Goal: Task Accomplishment & Management: Manage account settings

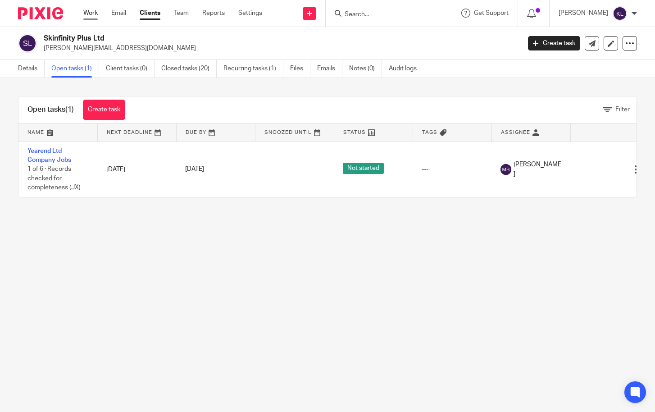
click at [87, 10] on link "Work" at bounding box center [90, 13] width 14 height 9
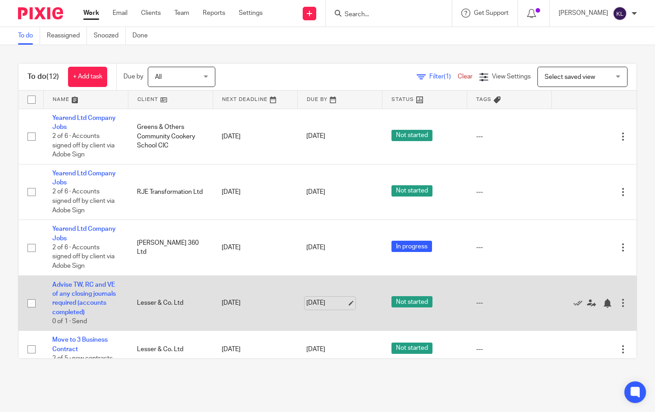
click at [312, 304] on link "21 Aug 2025" at bounding box center [326, 302] width 41 height 9
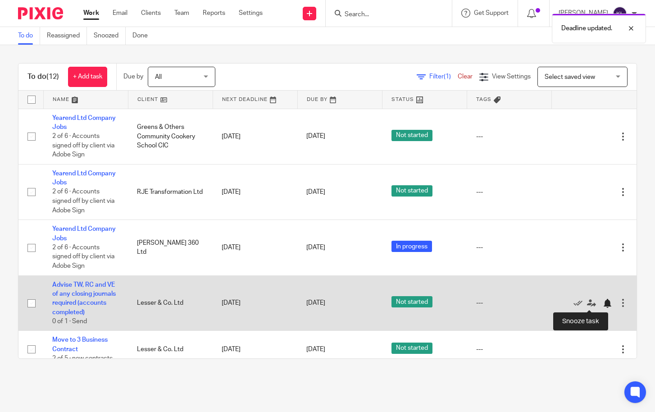
click at [603, 304] on div at bounding box center [607, 303] width 9 height 9
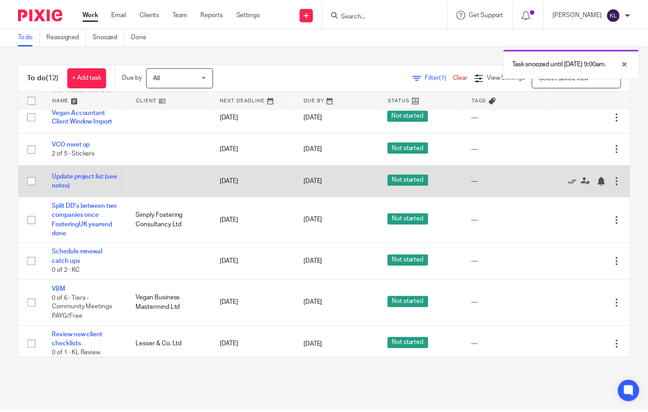
scroll to position [217, 0]
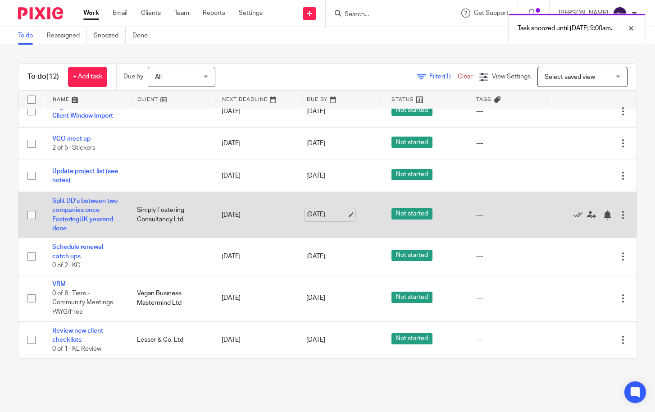
click at [310, 213] on link "[DATE]" at bounding box center [326, 214] width 41 height 9
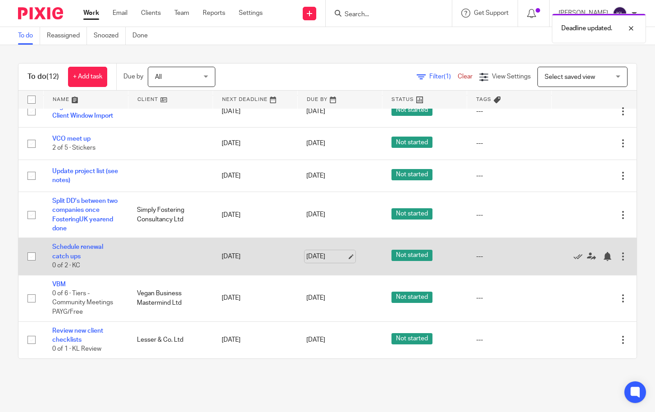
click at [309, 257] on link "[DATE]" at bounding box center [326, 256] width 41 height 9
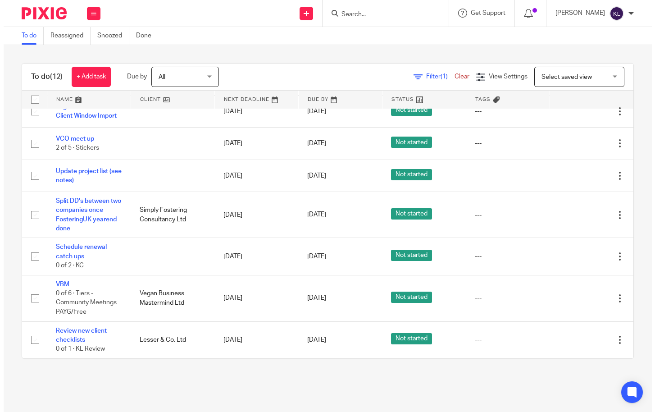
scroll to position [0, 0]
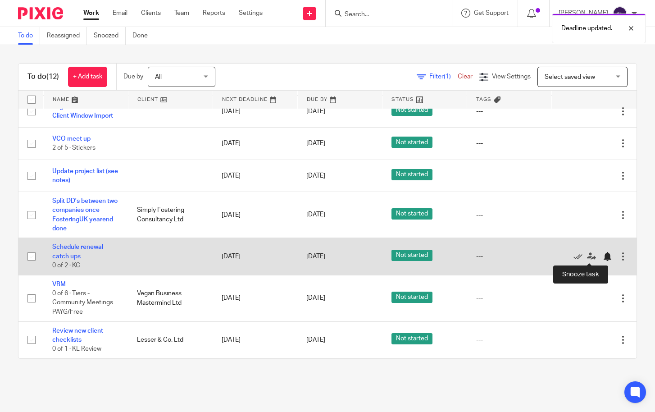
click at [603, 257] on div at bounding box center [607, 256] width 9 height 9
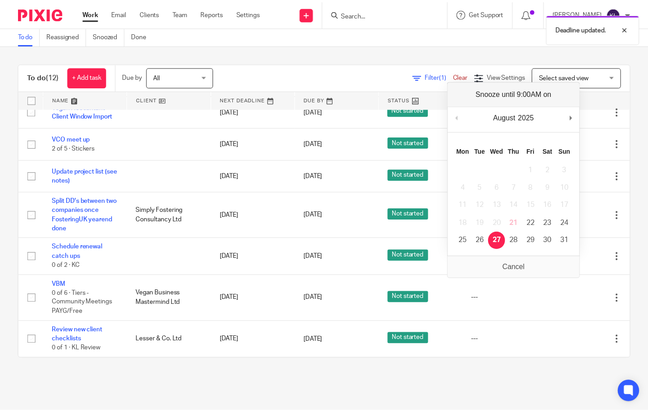
scroll to position [180, 0]
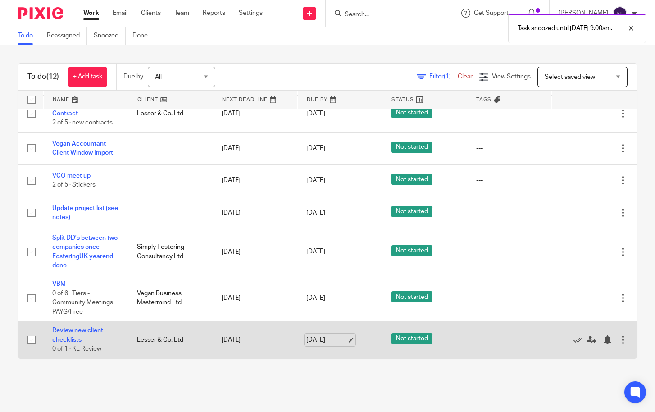
click at [317, 339] on link "22 Aug 2025" at bounding box center [326, 339] width 41 height 9
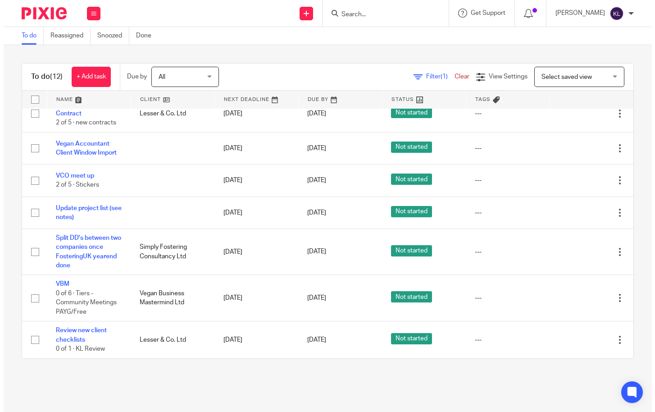
scroll to position [0, 0]
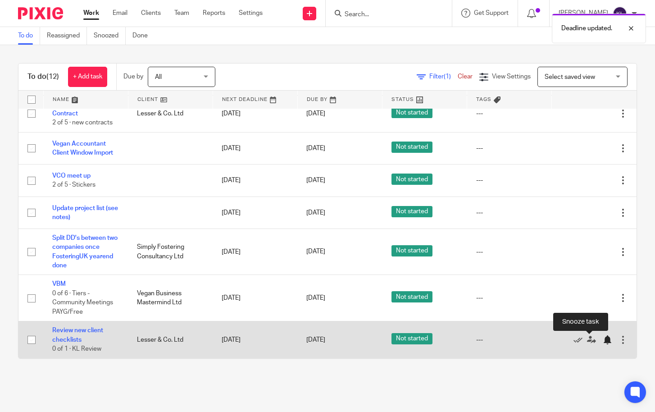
click at [603, 341] on div at bounding box center [607, 339] width 9 height 9
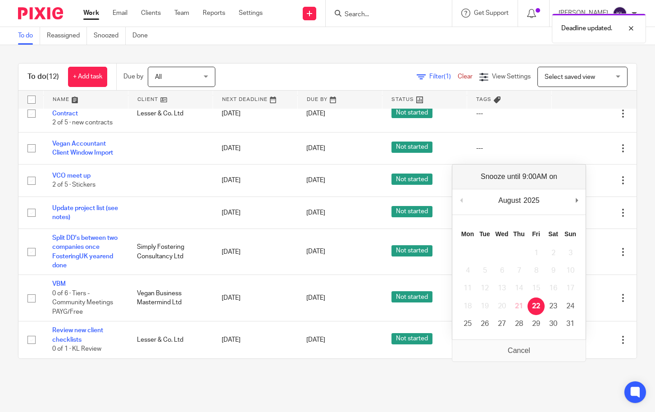
scroll to position [143, 0]
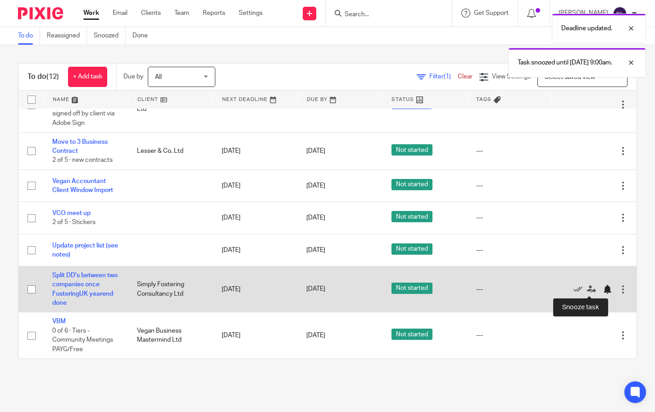
click at [603, 293] on div at bounding box center [607, 289] width 9 height 9
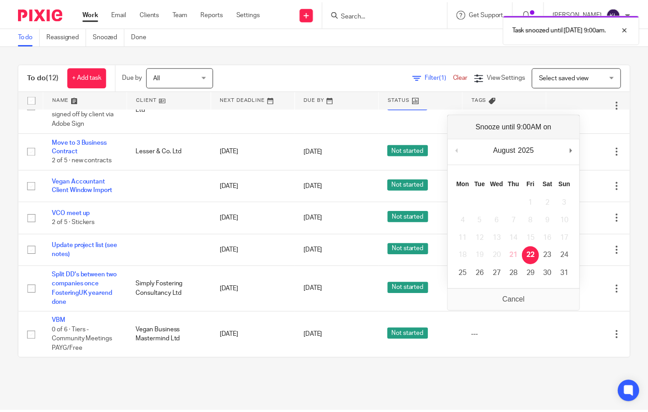
scroll to position [97, 0]
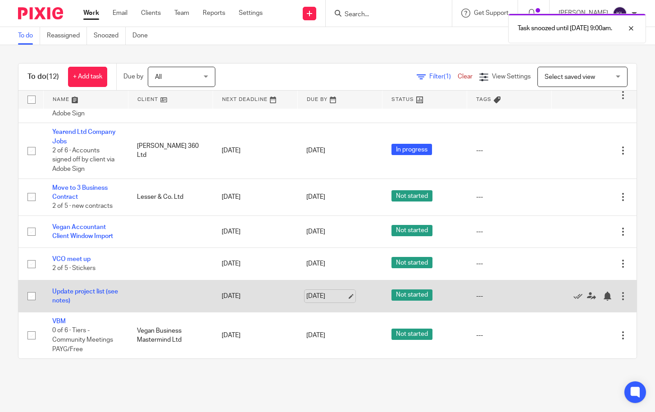
click at [317, 294] on link "21 Aug 2025" at bounding box center [326, 295] width 41 height 9
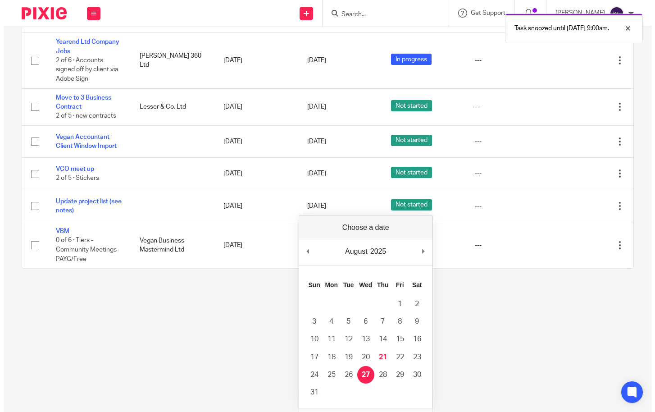
scroll to position [0, 0]
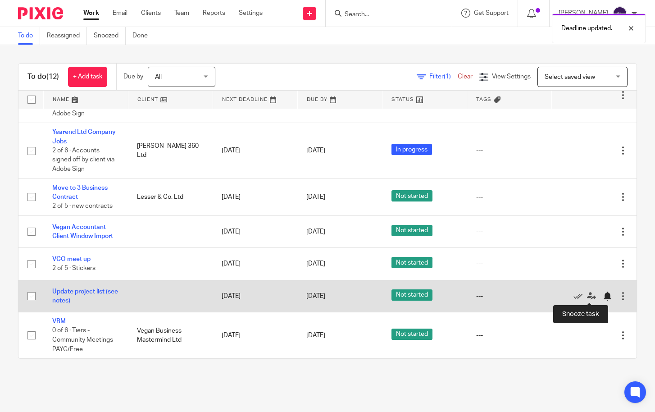
click at [603, 298] on div at bounding box center [607, 295] width 9 height 9
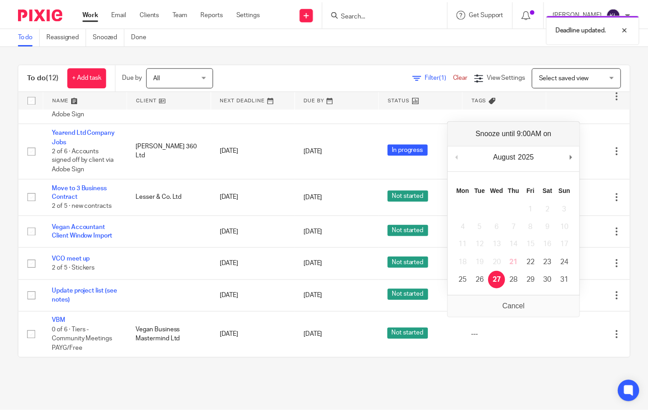
scroll to position [65, 0]
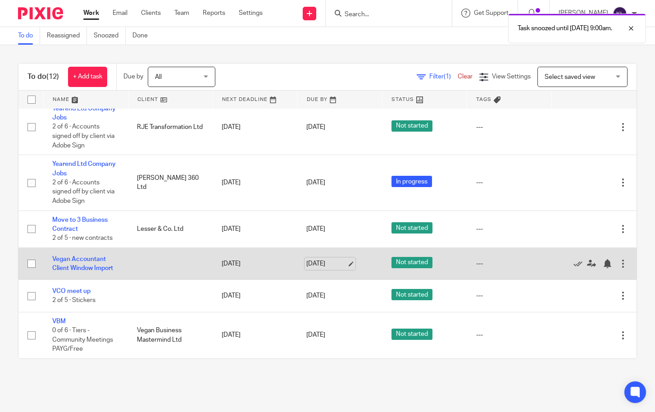
click at [322, 266] on link "21 Aug 2025" at bounding box center [326, 263] width 41 height 9
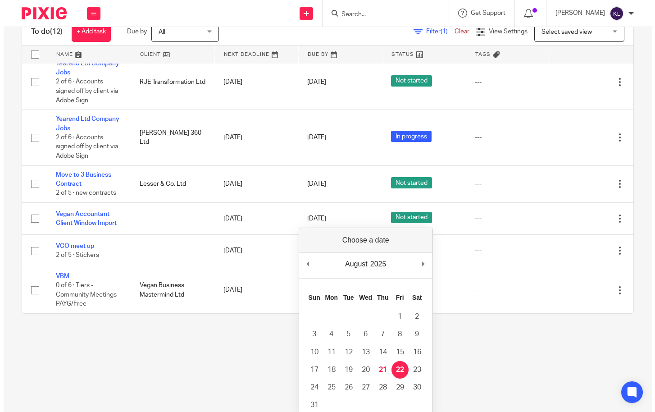
scroll to position [0, 0]
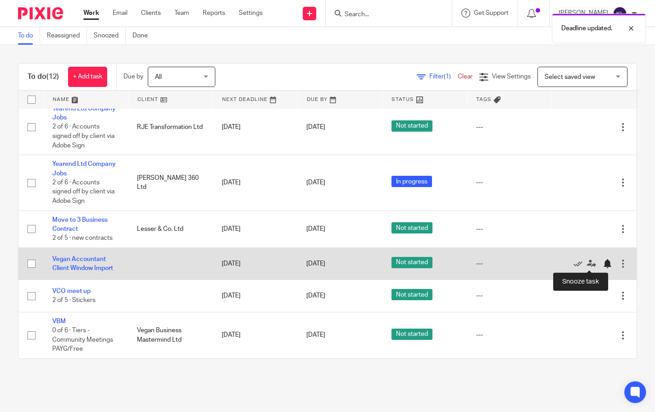
click at [603, 265] on div at bounding box center [607, 263] width 9 height 9
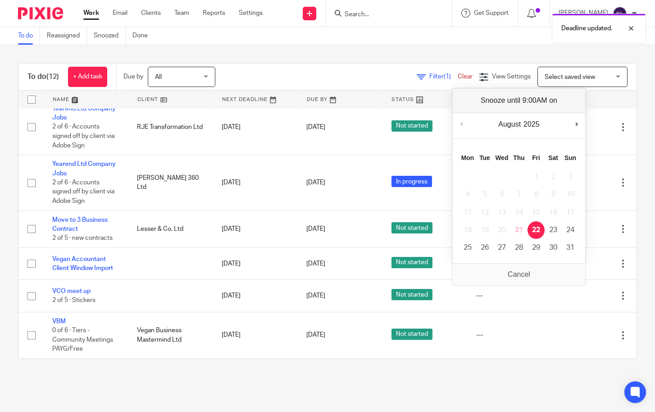
scroll to position [32, 0]
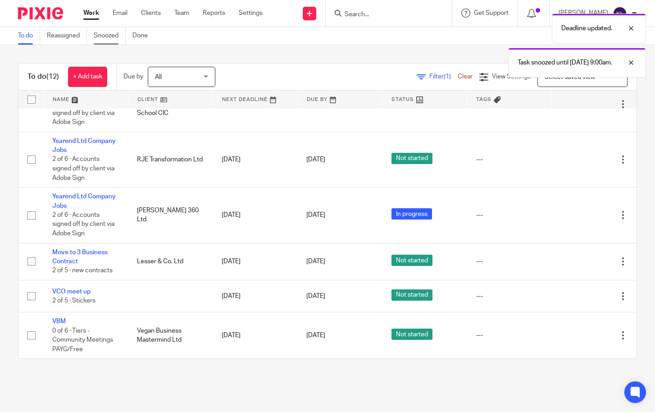
click at [118, 36] on link "Snoozed" at bounding box center [110, 36] width 32 height 18
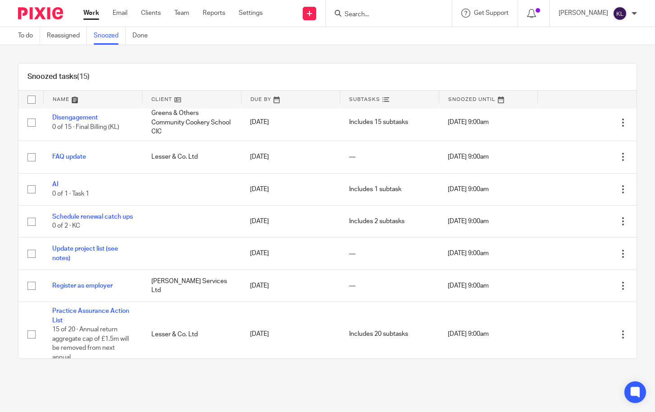
scroll to position [225, 0]
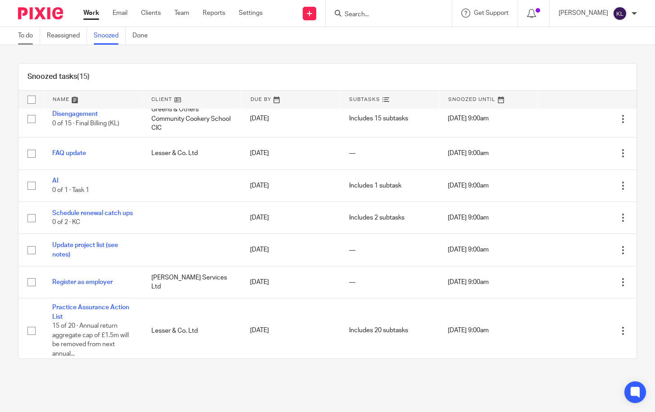
click at [24, 36] on link "To do" at bounding box center [29, 36] width 22 height 18
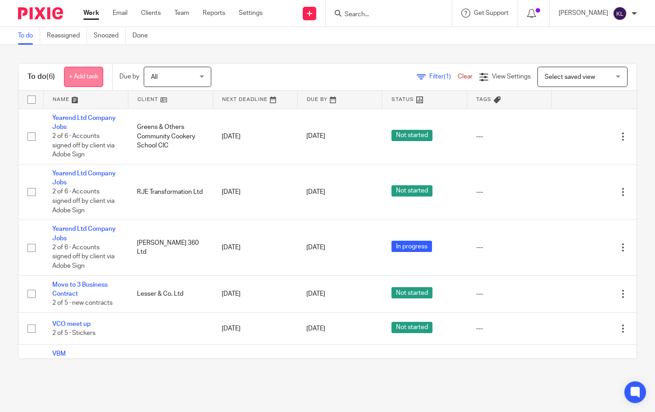
click at [69, 84] on link "+ Add task" at bounding box center [83, 77] width 39 height 20
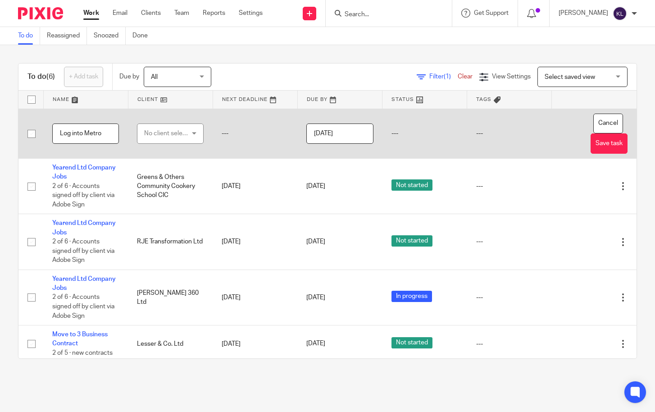
type input "Log into Metro"
click at [148, 141] on div "No client selected" at bounding box center [167, 133] width 47 height 19
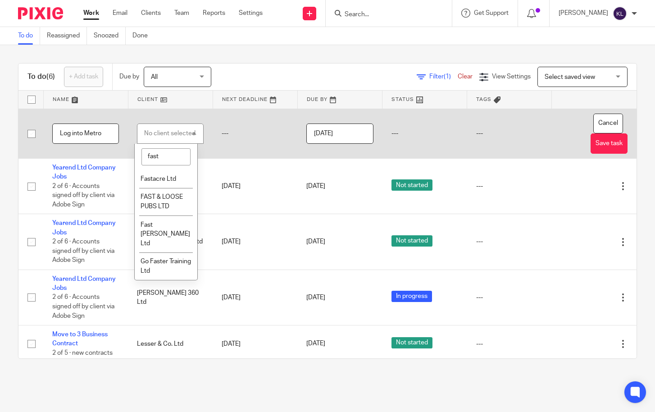
type input "fast"
click at [159, 173] on li "Fastacre Ltd" at bounding box center [166, 179] width 63 height 18
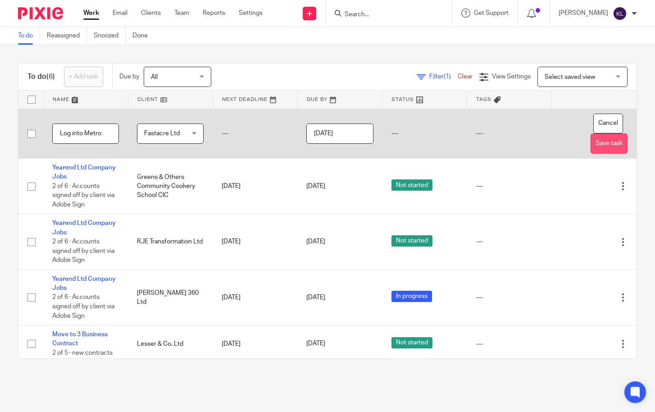
click at [601, 147] on button "Save task" at bounding box center [608, 143] width 37 height 20
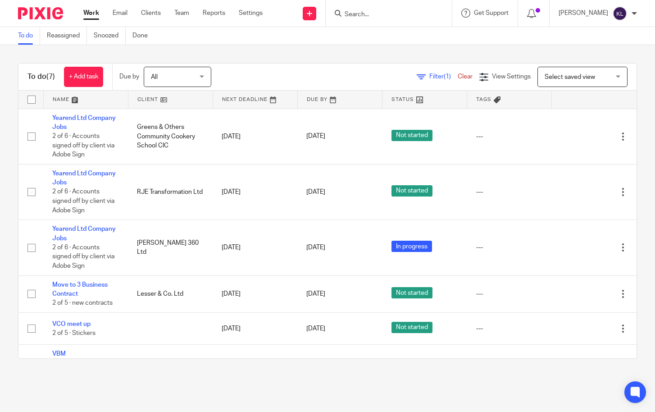
click at [381, 16] on input "Search" at bounding box center [384, 15] width 81 height 8
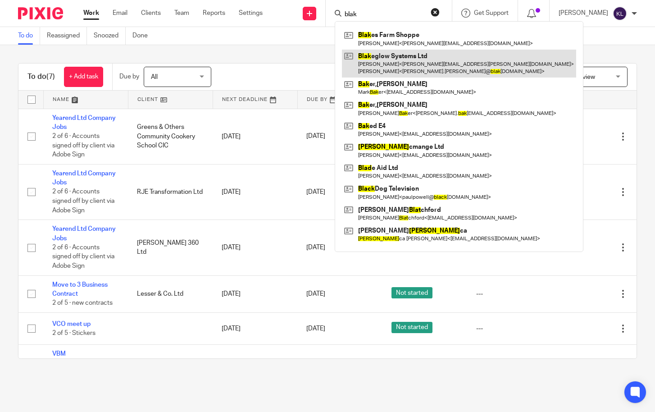
type input "blak"
click at [396, 54] on link at bounding box center [459, 64] width 234 height 28
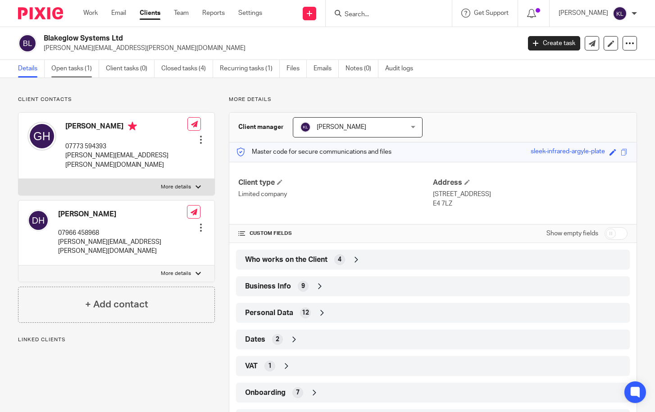
click at [60, 61] on link "Open tasks (1)" at bounding box center [75, 69] width 48 height 18
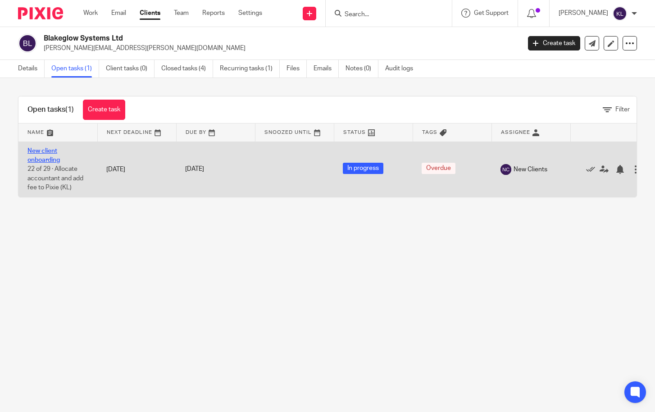
click at [51, 149] on link "New client onboarding" at bounding box center [43, 155] width 32 height 15
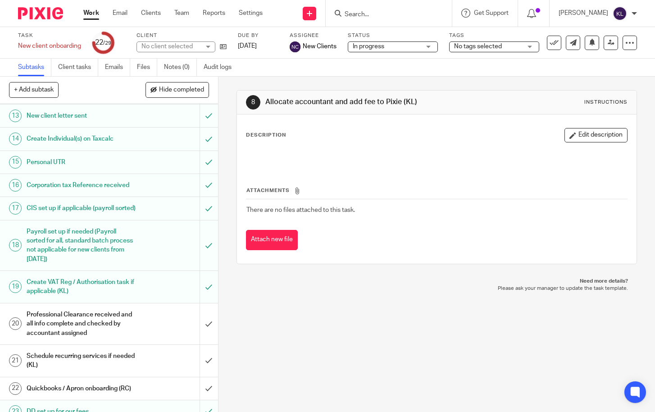
scroll to position [315, 0]
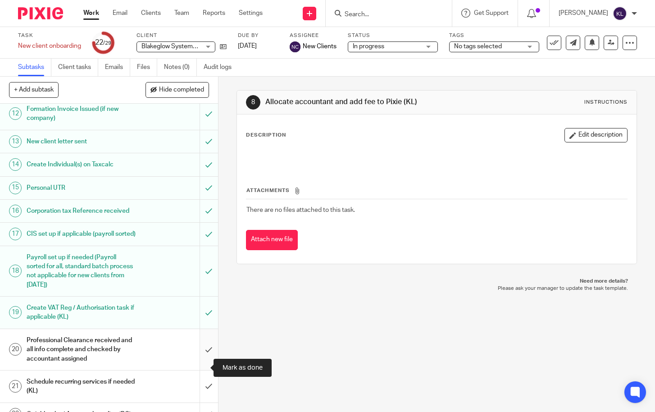
click at [195, 359] on input "submit" at bounding box center [109, 349] width 218 height 41
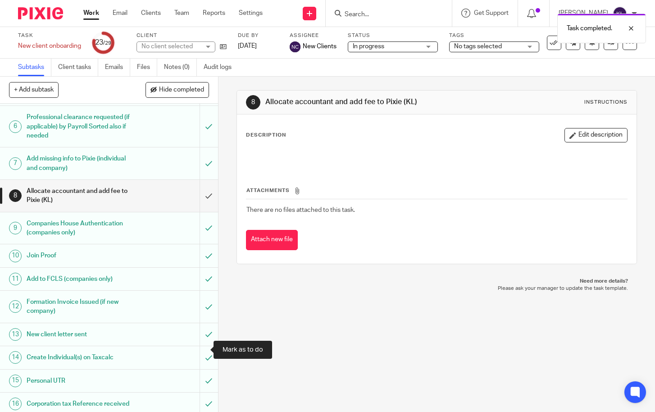
scroll to position [135, 0]
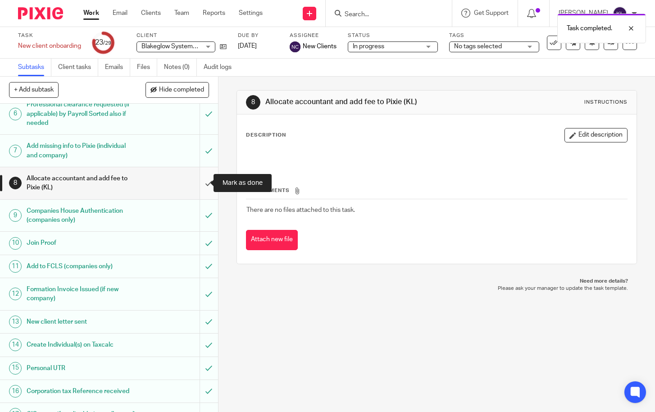
click at [200, 187] on input "submit" at bounding box center [109, 183] width 218 height 32
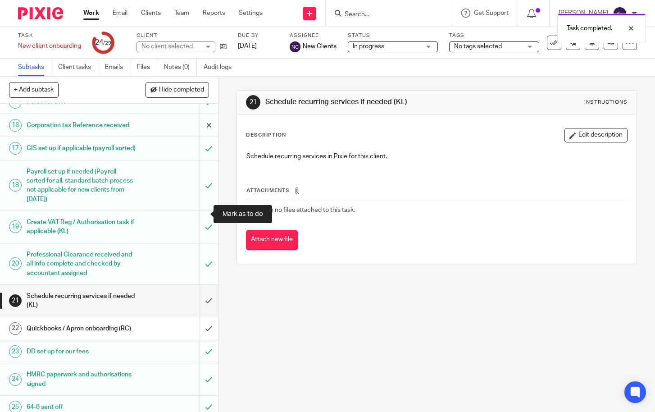
scroll to position [450, 0]
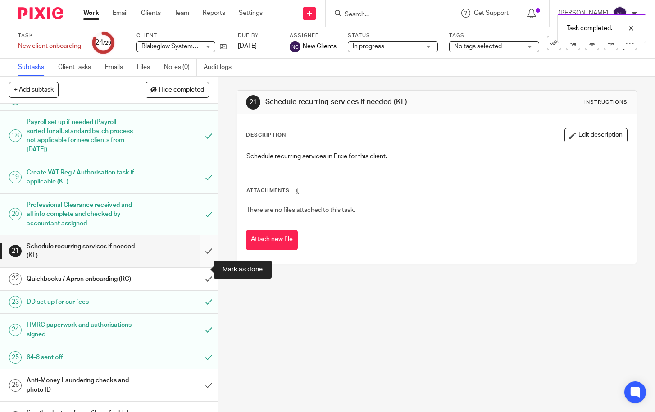
click at [198, 264] on input "submit" at bounding box center [109, 251] width 218 height 32
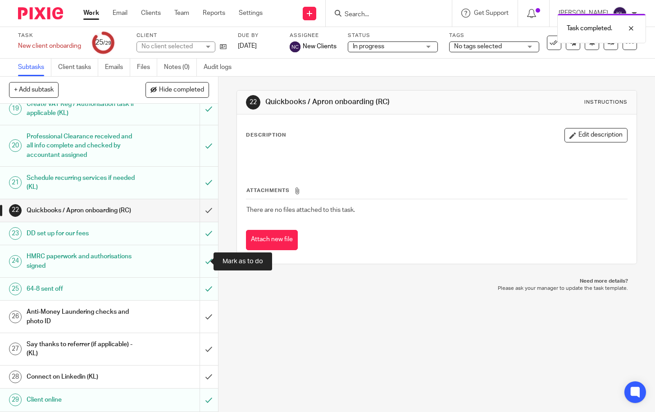
scroll to position [546, 0]
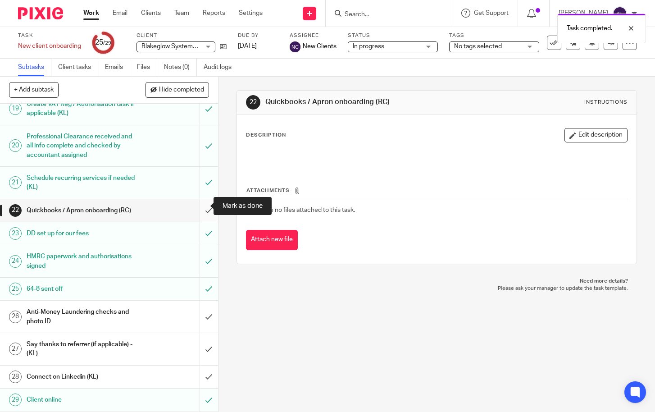
click at [199, 212] on input "submit" at bounding box center [109, 210] width 218 height 23
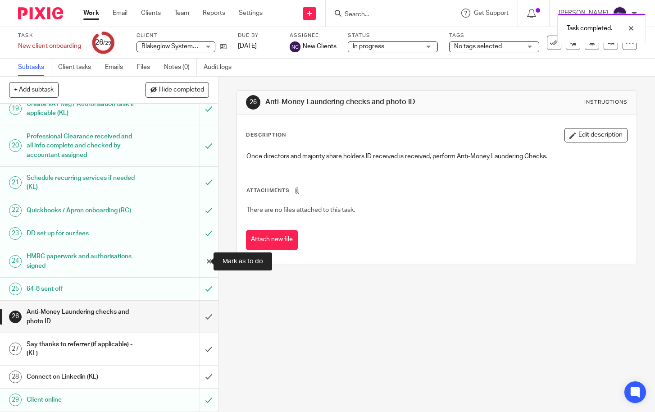
scroll to position [546, 0]
click at [205, 344] on input "submit" at bounding box center [109, 349] width 218 height 32
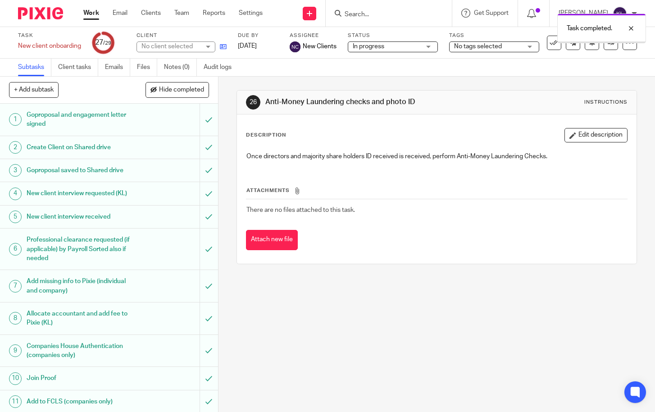
click at [222, 45] on icon at bounding box center [223, 46] width 7 height 7
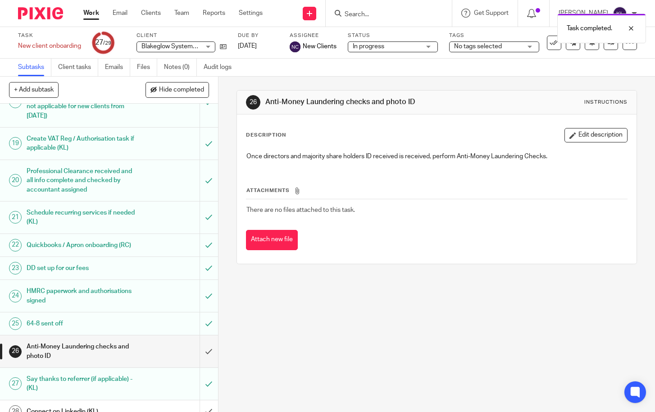
scroll to position [546, 0]
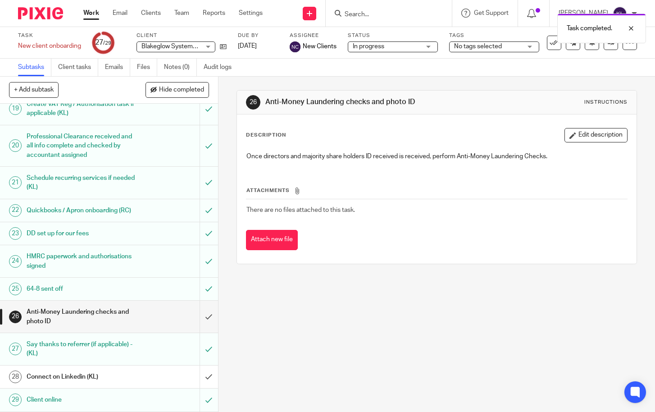
click at [543, 41] on div "Task completed." at bounding box center [486, 26] width 318 height 34
click at [630, 27] on div at bounding box center [624, 28] width 24 height 11
click at [550, 39] on icon at bounding box center [553, 42] width 9 height 9
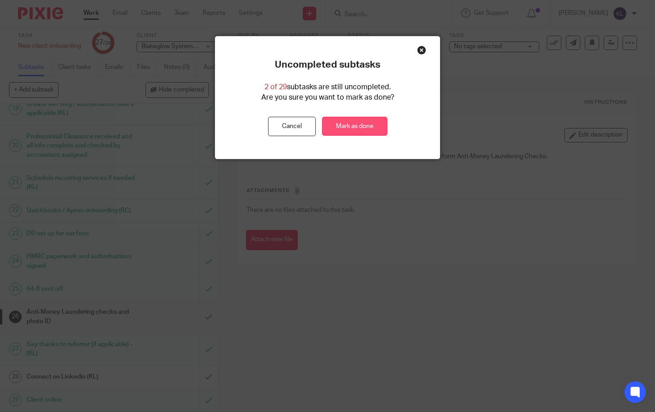
click at [341, 128] on link "Mark as done" at bounding box center [354, 126] width 65 height 19
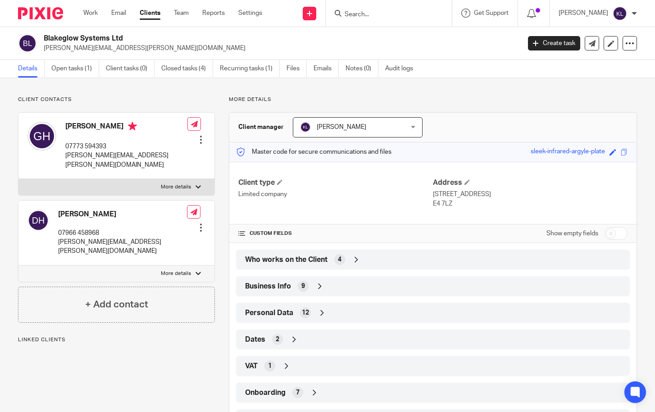
click at [418, 260] on div "Who works on the Client 4" at bounding box center [433, 259] width 380 height 15
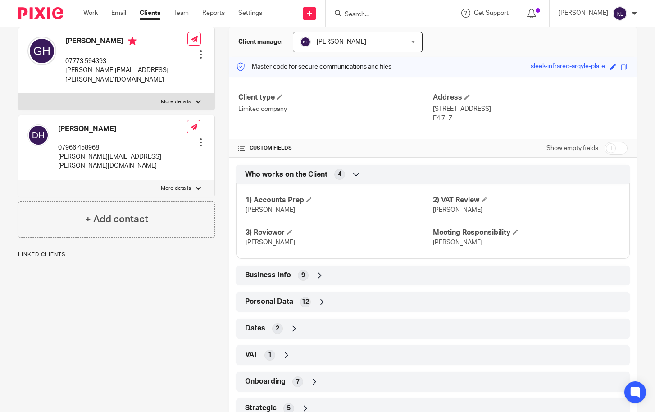
scroll to position [117, 0]
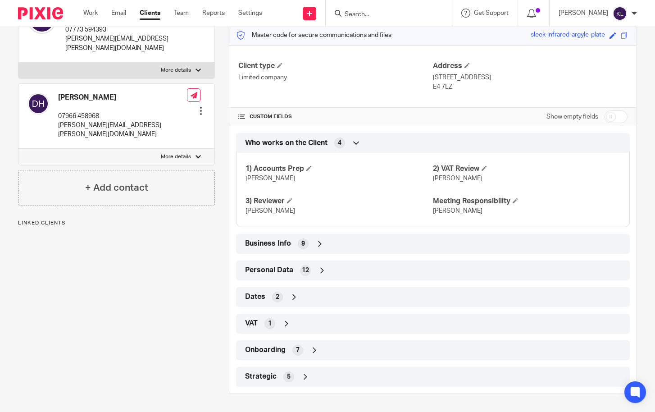
click at [393, 377] on div "Strategic 5" at bounding box center [433, 376] width 380 height 15
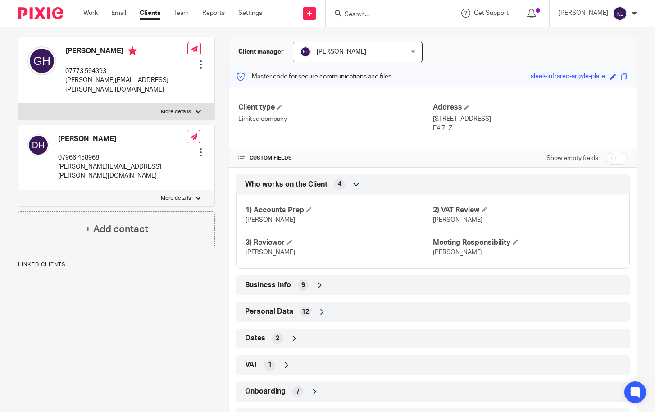
scroll to position [27, 0]
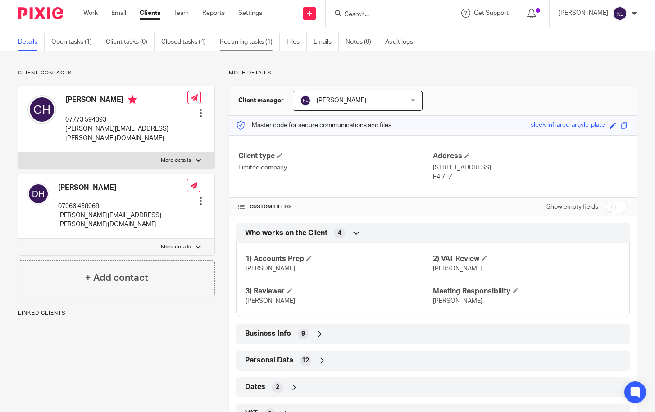
click at [252, 36] on link "Recurring tasks (1)" at bounding box center [250, 42] width 60 height 18
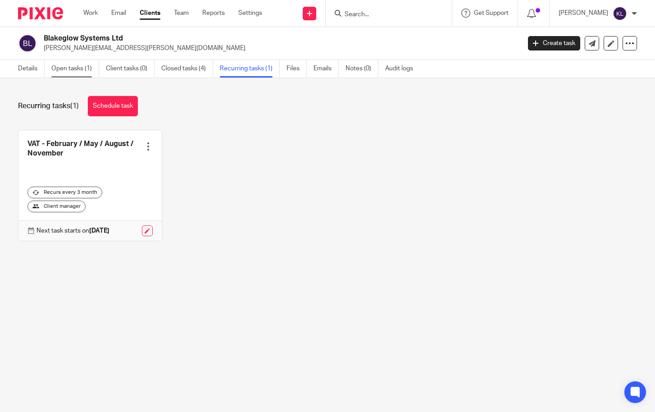
click at [72, 64] on link "Open tasks (1)" at bounding box center [75, 69] width 48 height 18
